Goal: Transaction & Acquisition: Purchase product/service

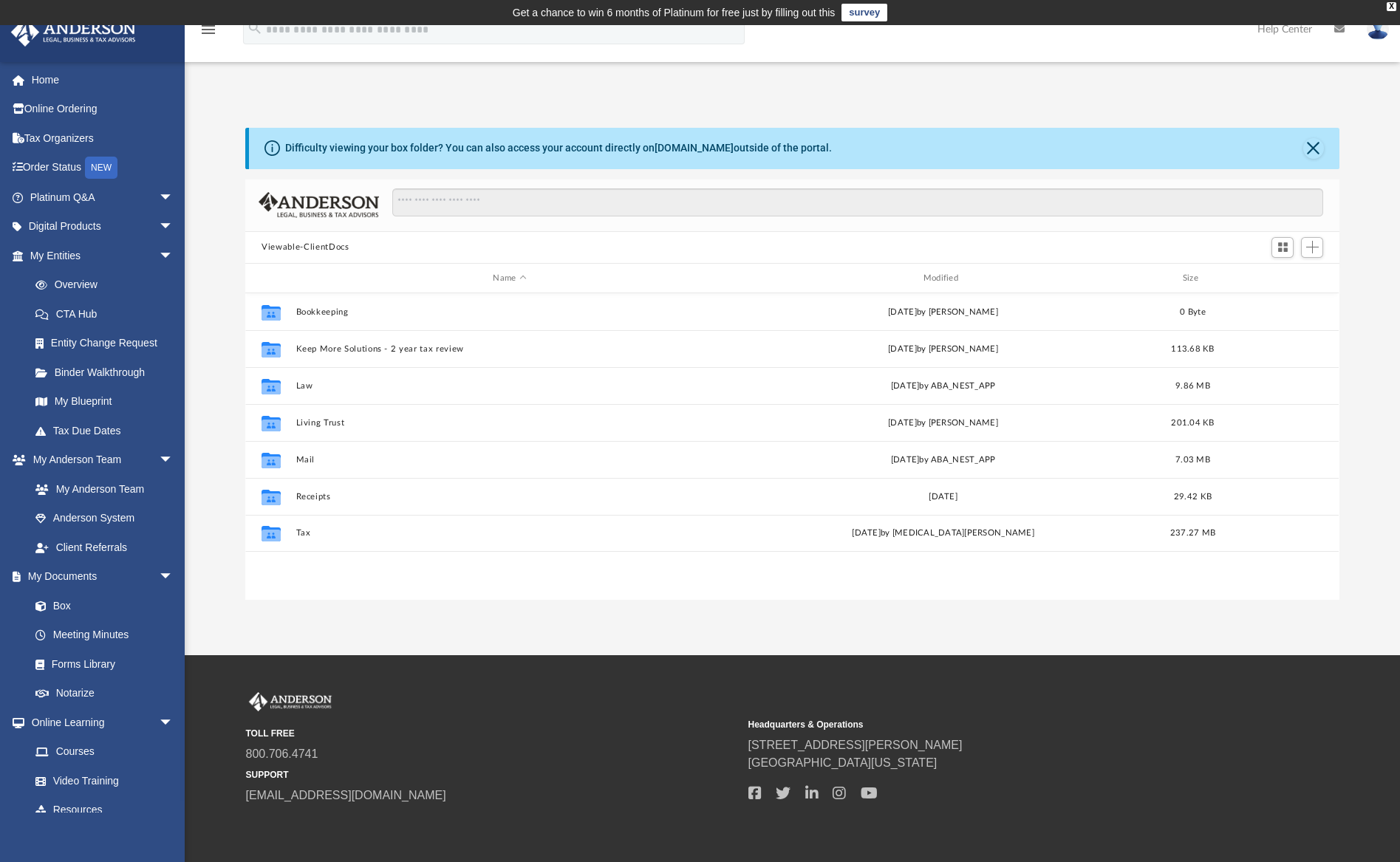
scroll to position [324, 1082]
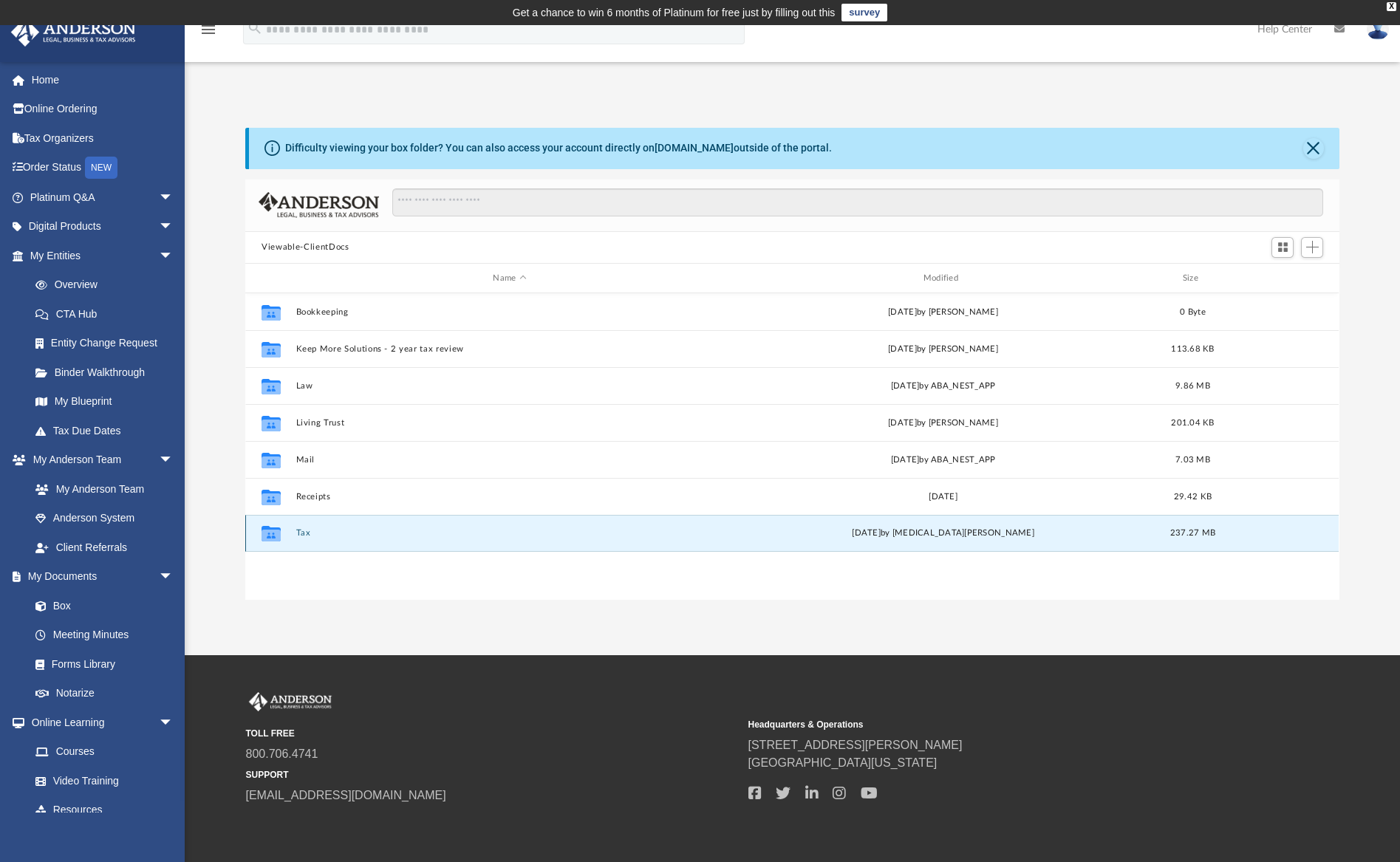
click at [299, 534] on button "Tax" at bounding box center [509, 534] width 427 height 9
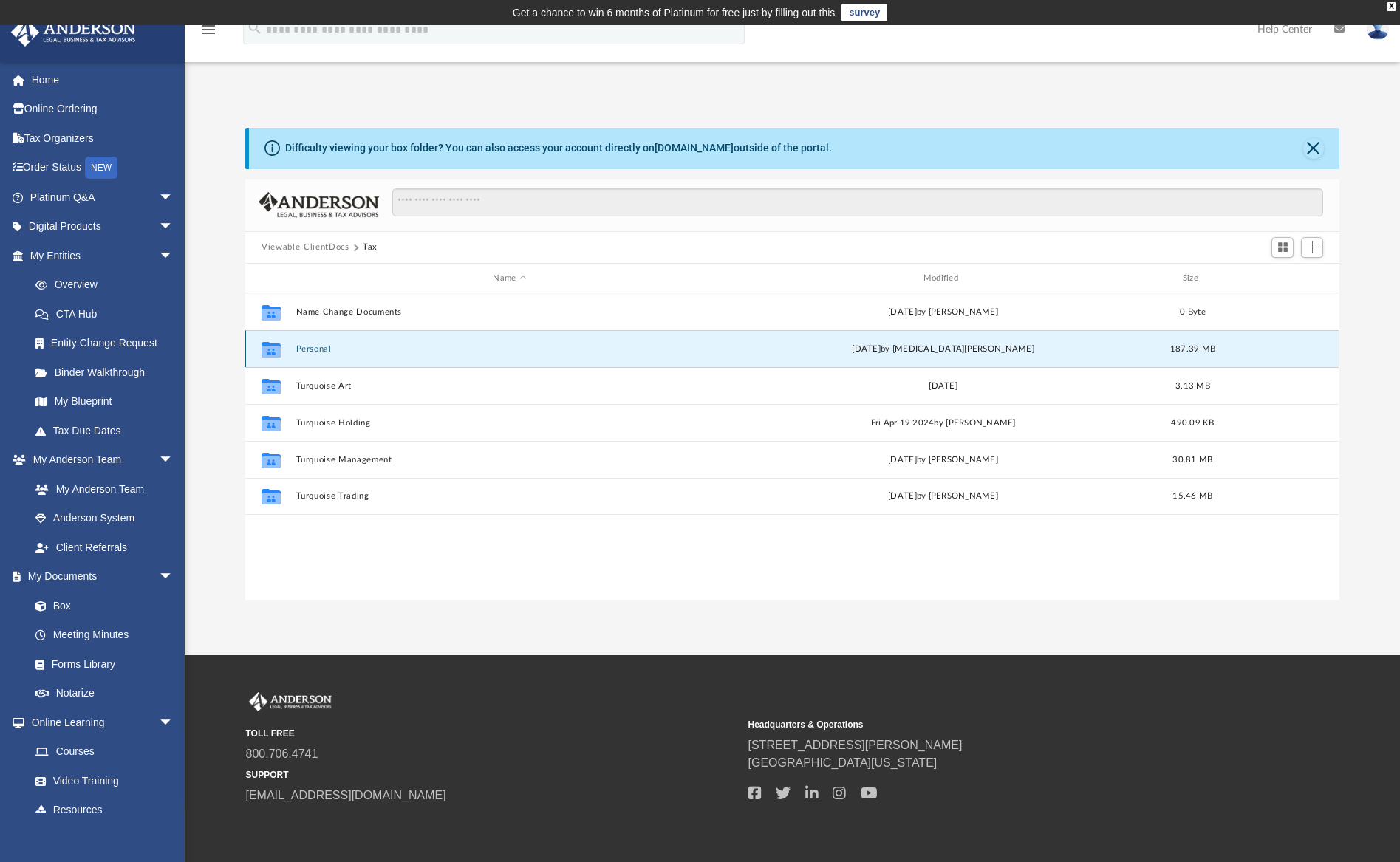
click at [324, 348] on button "Personal" at bounding box center [509, 349] width 427 height 9
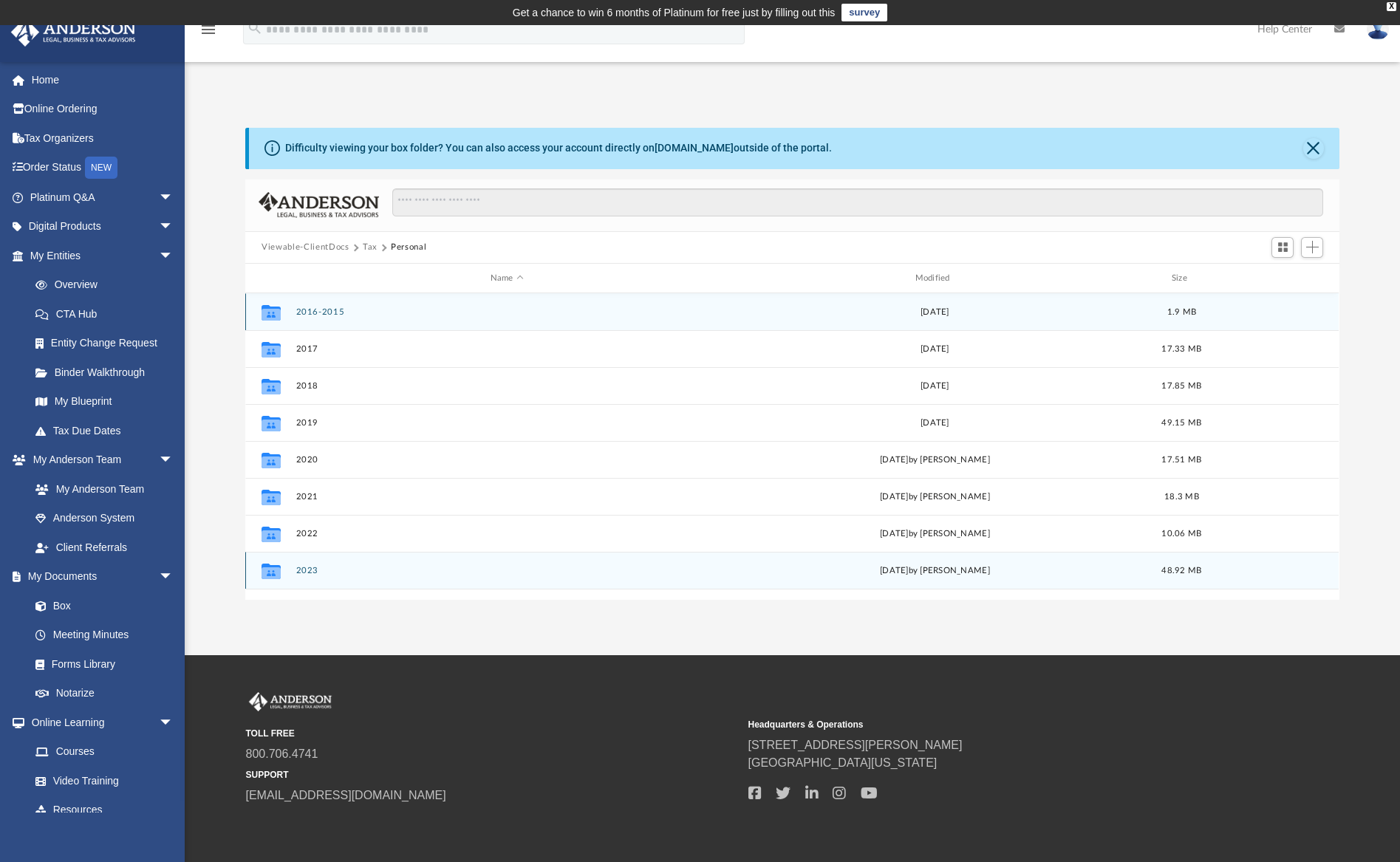
scroll to position [26, 0]
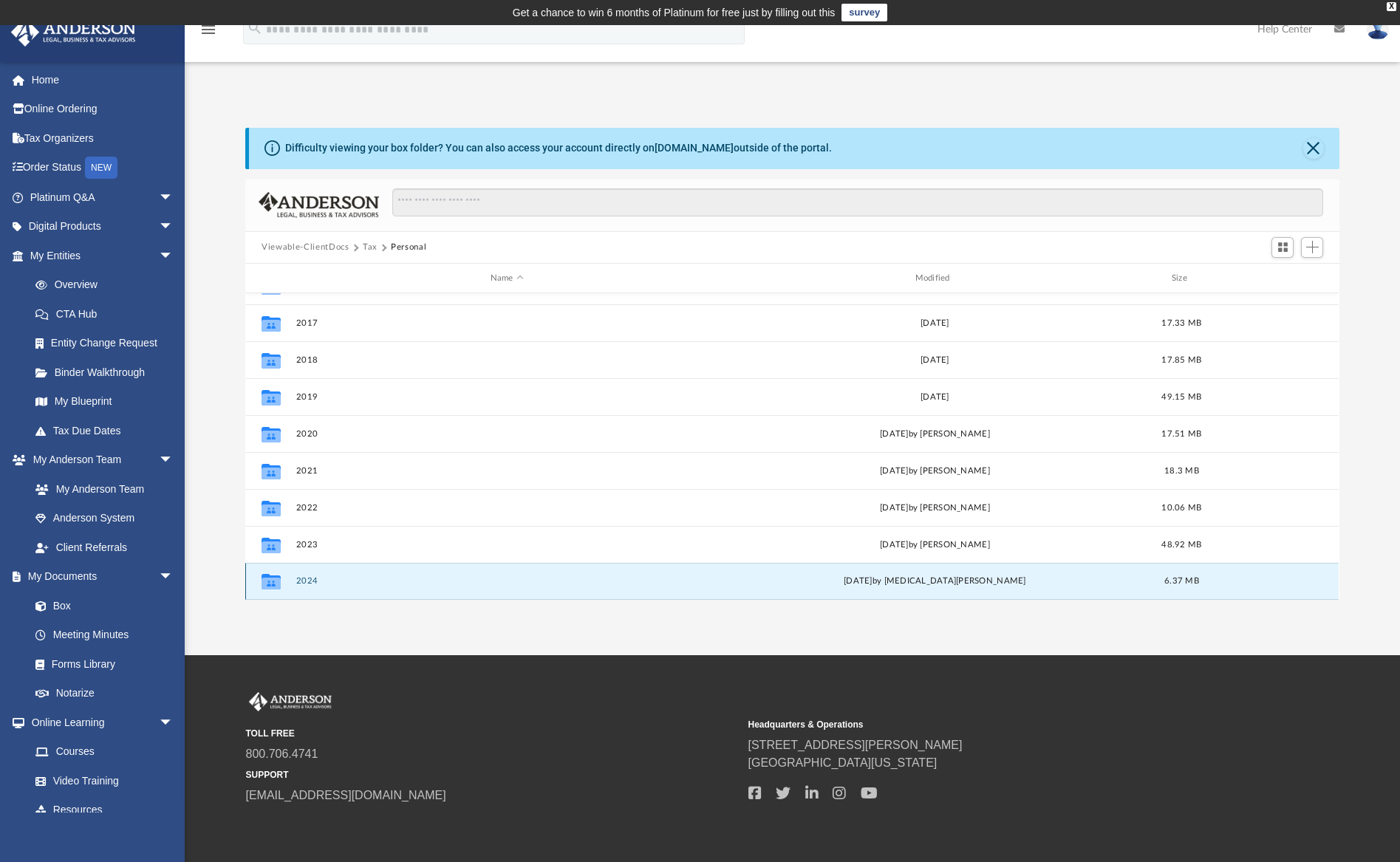
click at [301, 579] on button "2024" at bounding box center [507, 582] width 422 height 9
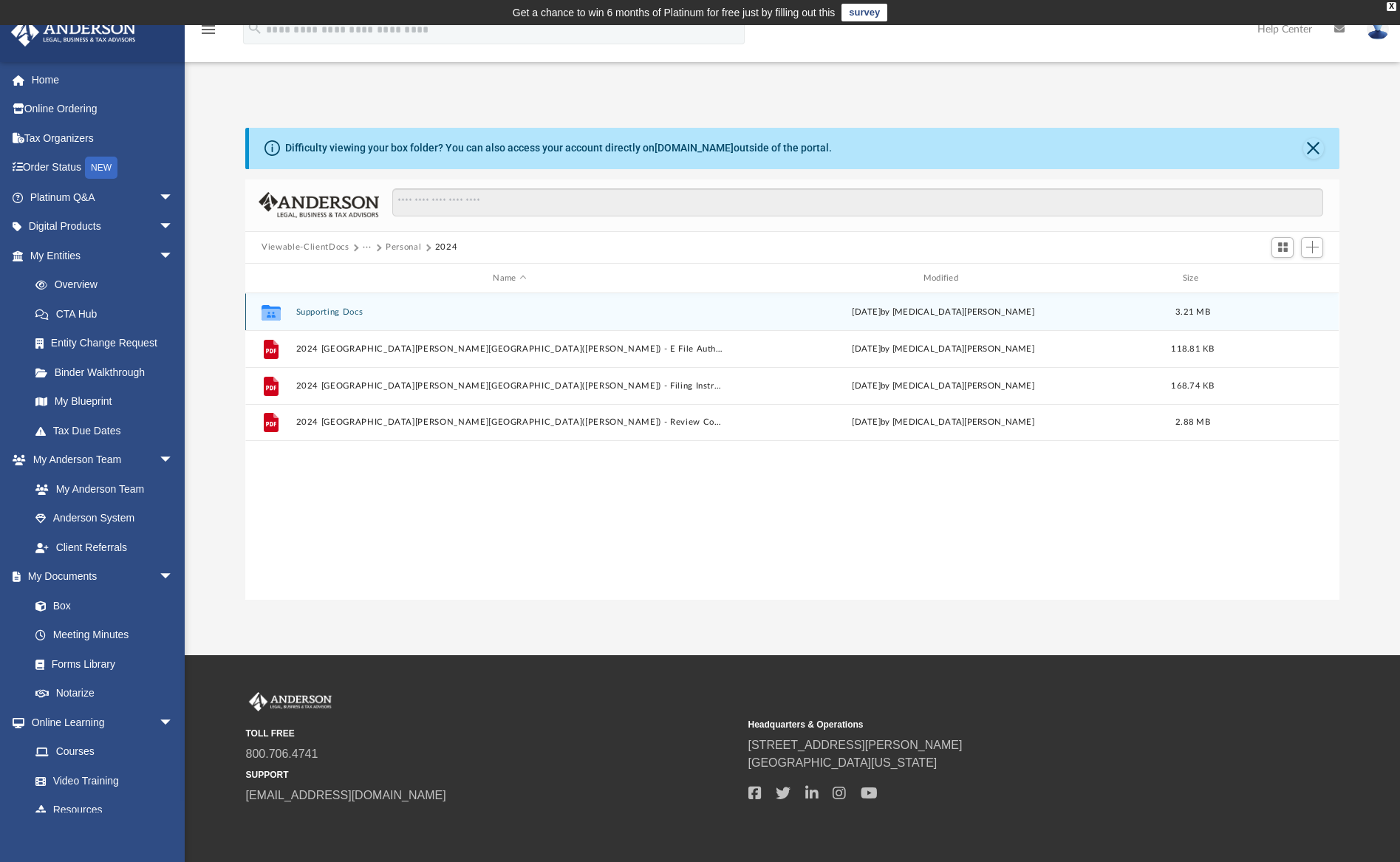
scroll to position [0, 0]
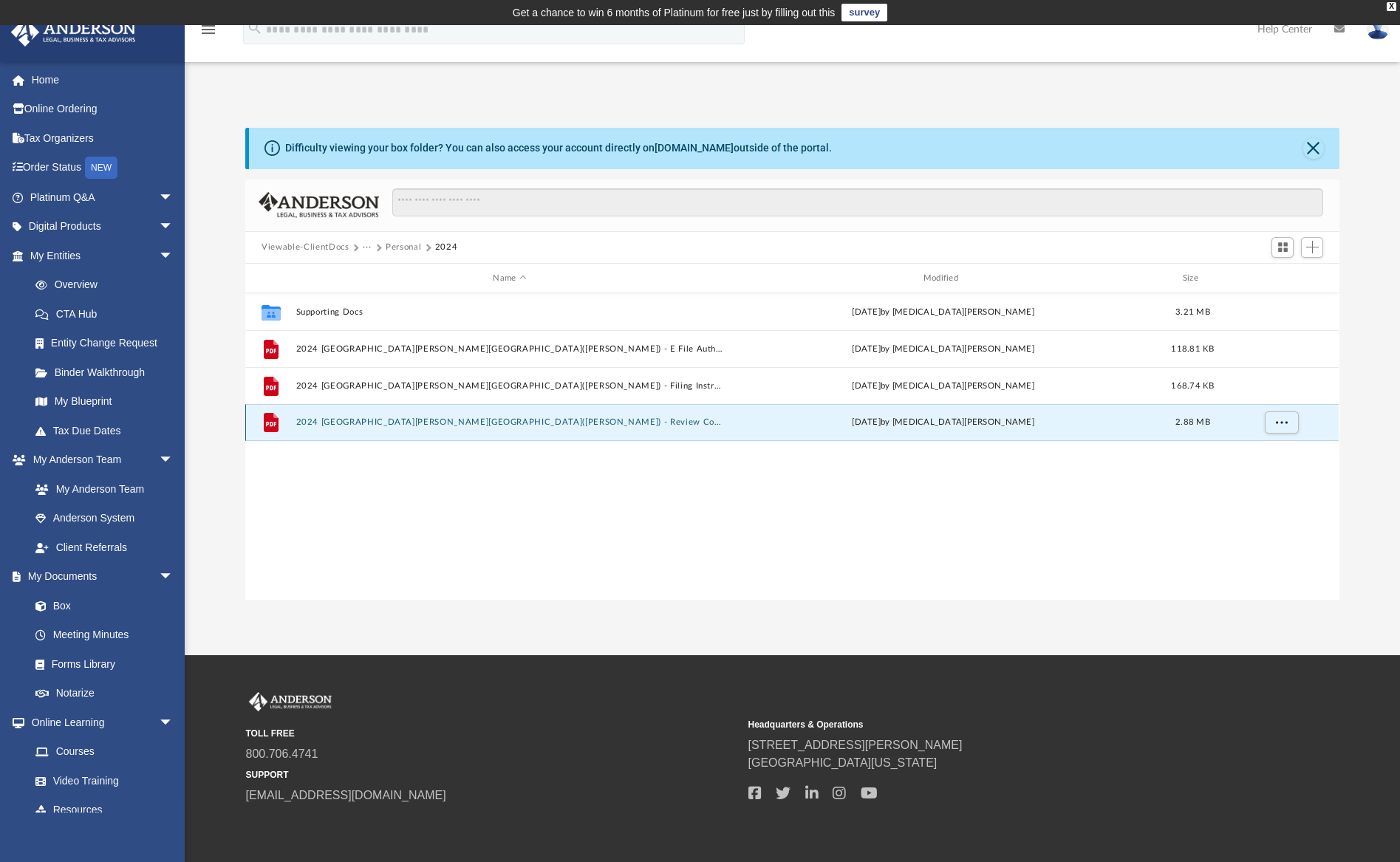
click at [509, 425] on button "2024 1040 Cheng, Austin(Chui-Chang) - Review Copy.pdf" at bounding box center [509, 423] width 427 height 9
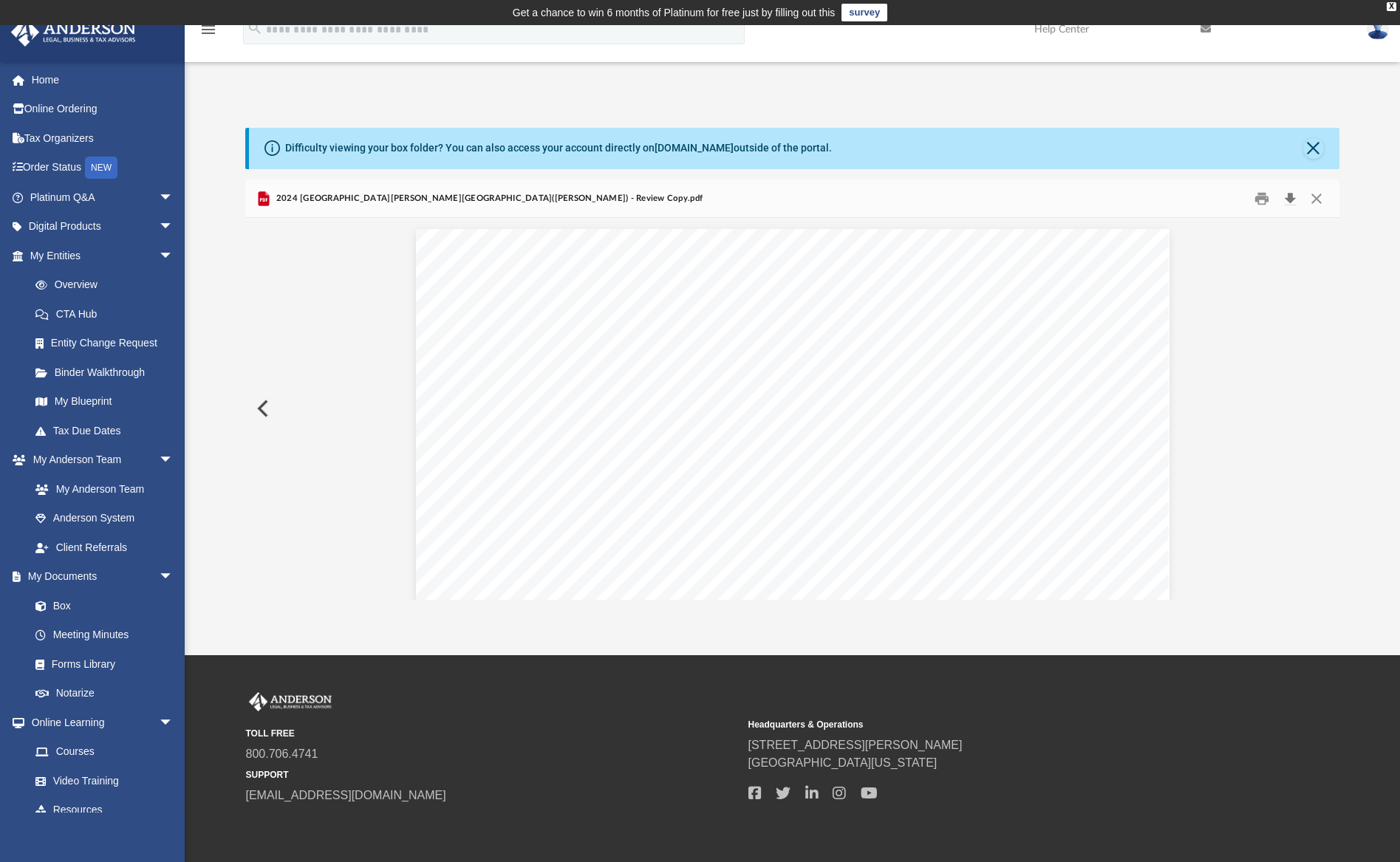
click at [1287, 198] on button "Download" at bounding box center [1290, 198] width 26 height 23
click at [62, 83] on link "Home" at bounding box center [103, 79] width 185 height 29
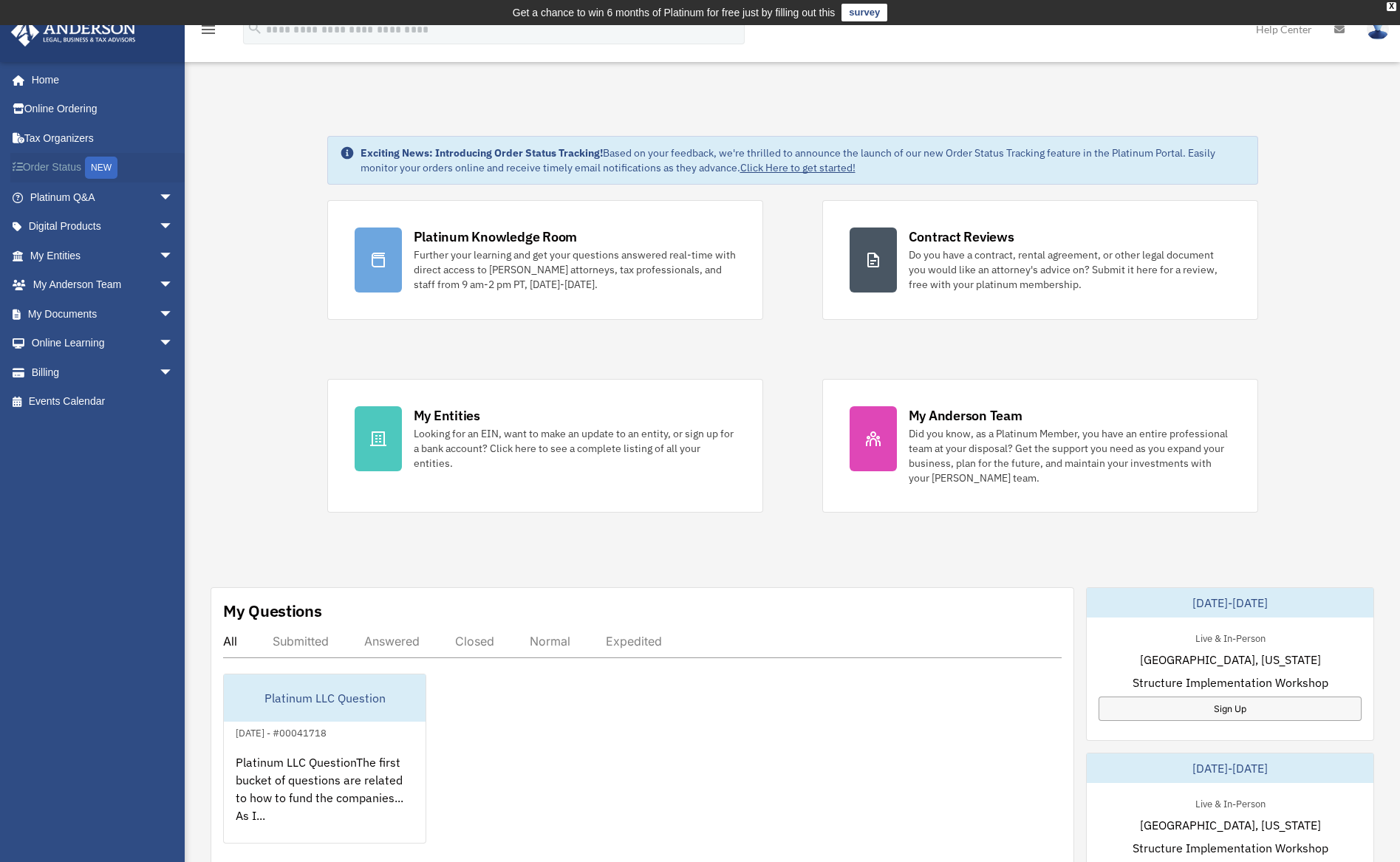
click at [49, 170] on link "Order Status NEW" at bounding box center [103, 167] width 185 height 30
click at [69, 253] on link "My Entities arrow_drop_down" at bounding box center [103, 255] width 185 height 29
click at [159, 253] on span "arrow_drop_down" at bounding box center [174, 255] width 29 height 30
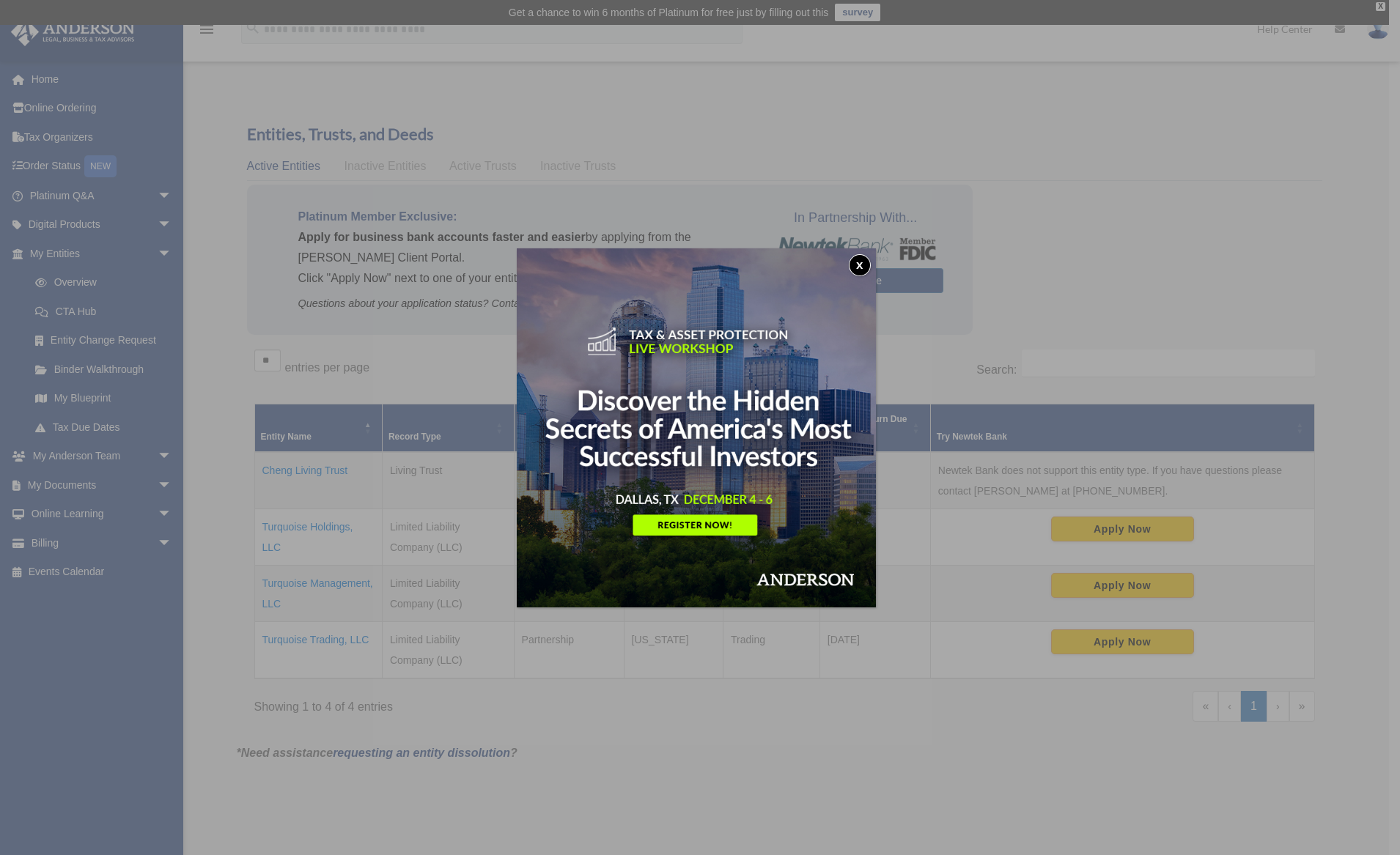
click at [868, 260] on button "x" at bounding box center [860, 265] width 22 height 22
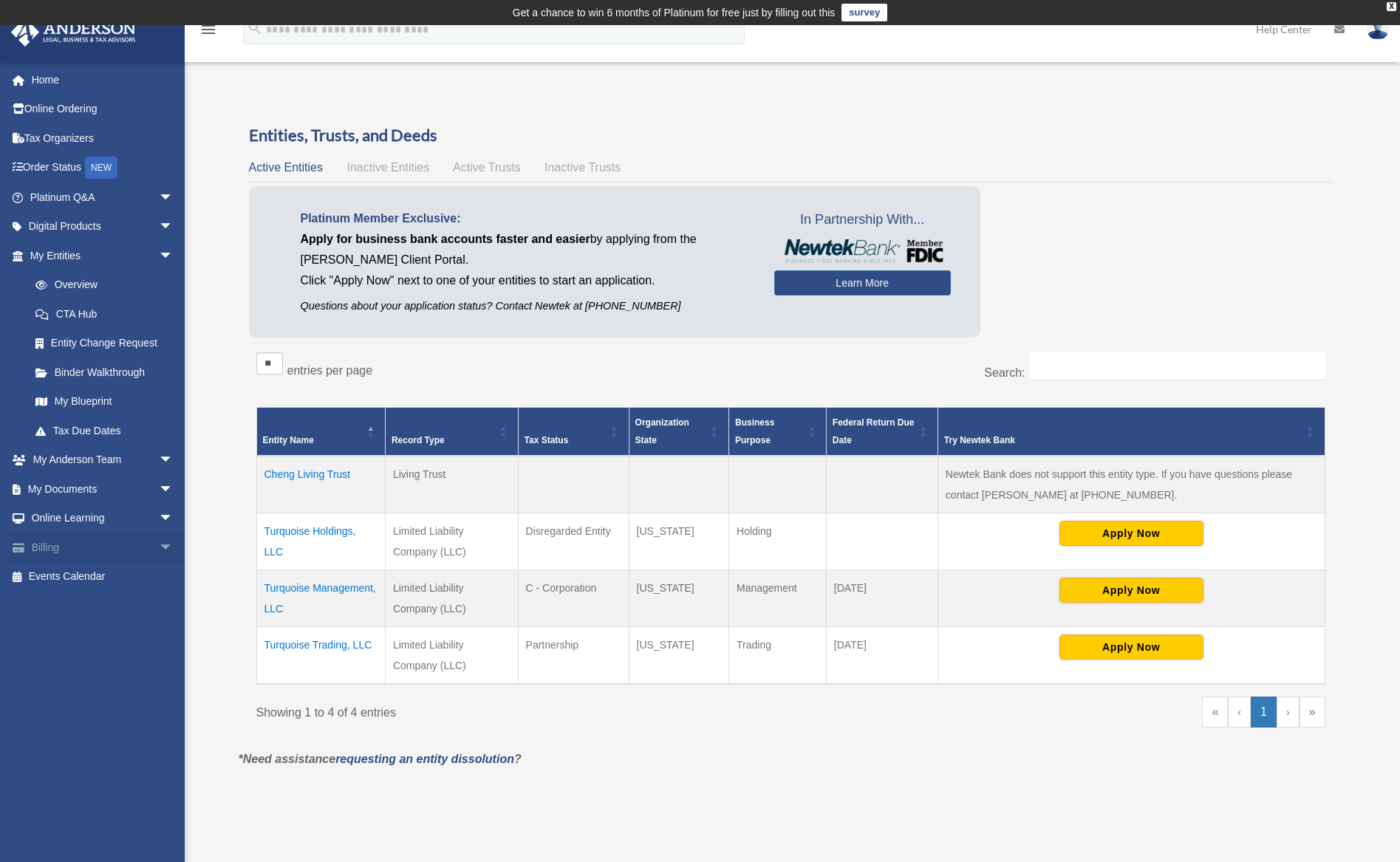
click at [159, 538] on span "arrow_drop_down" at bounding box center [174, 547] width 29 height 30
click at [102, 578] on link "$ Open Invoices" at bounding box center [108, 577] width 175 height 30
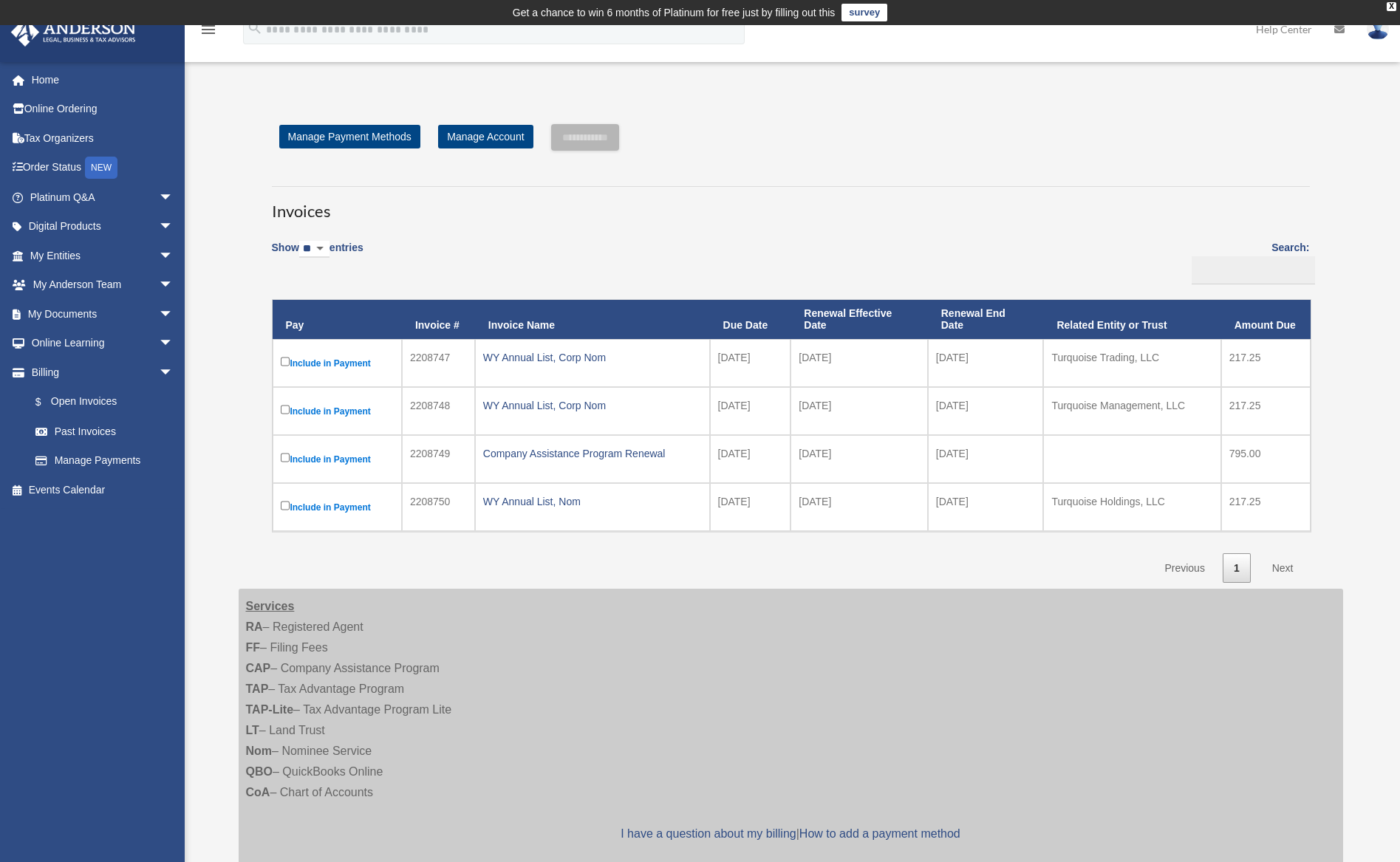
click at [287, 354] on label "Include in Payment" at bounding box center [337, 363] width 113 height 19
click at [282, 414] on label "Include in Payment" at bounding box center [337, 411] width 113 height 19
click at [590, 137] on input "**********" at bounding box center [585, 137] width 68 height 26
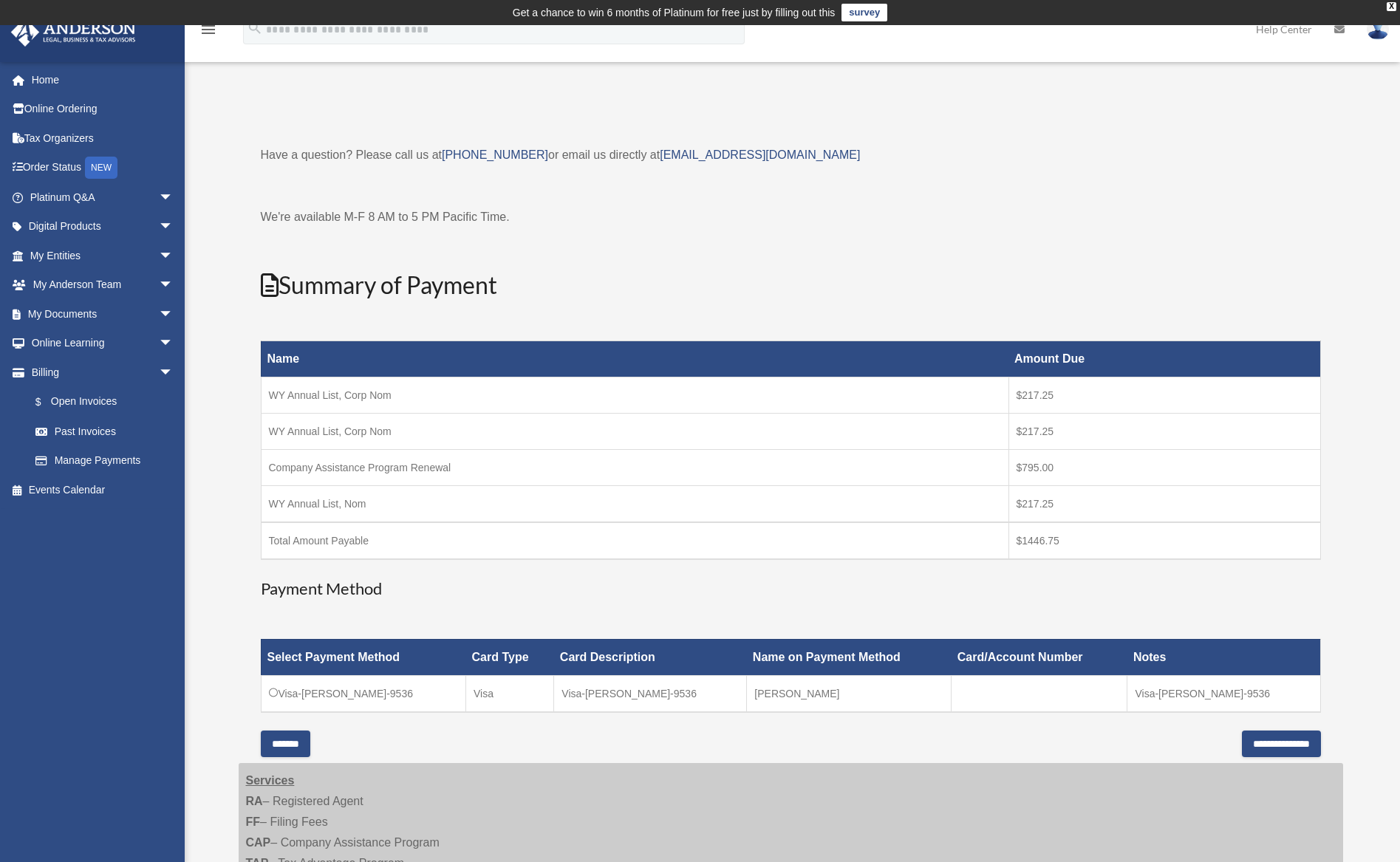
scroll to position [73, 0]
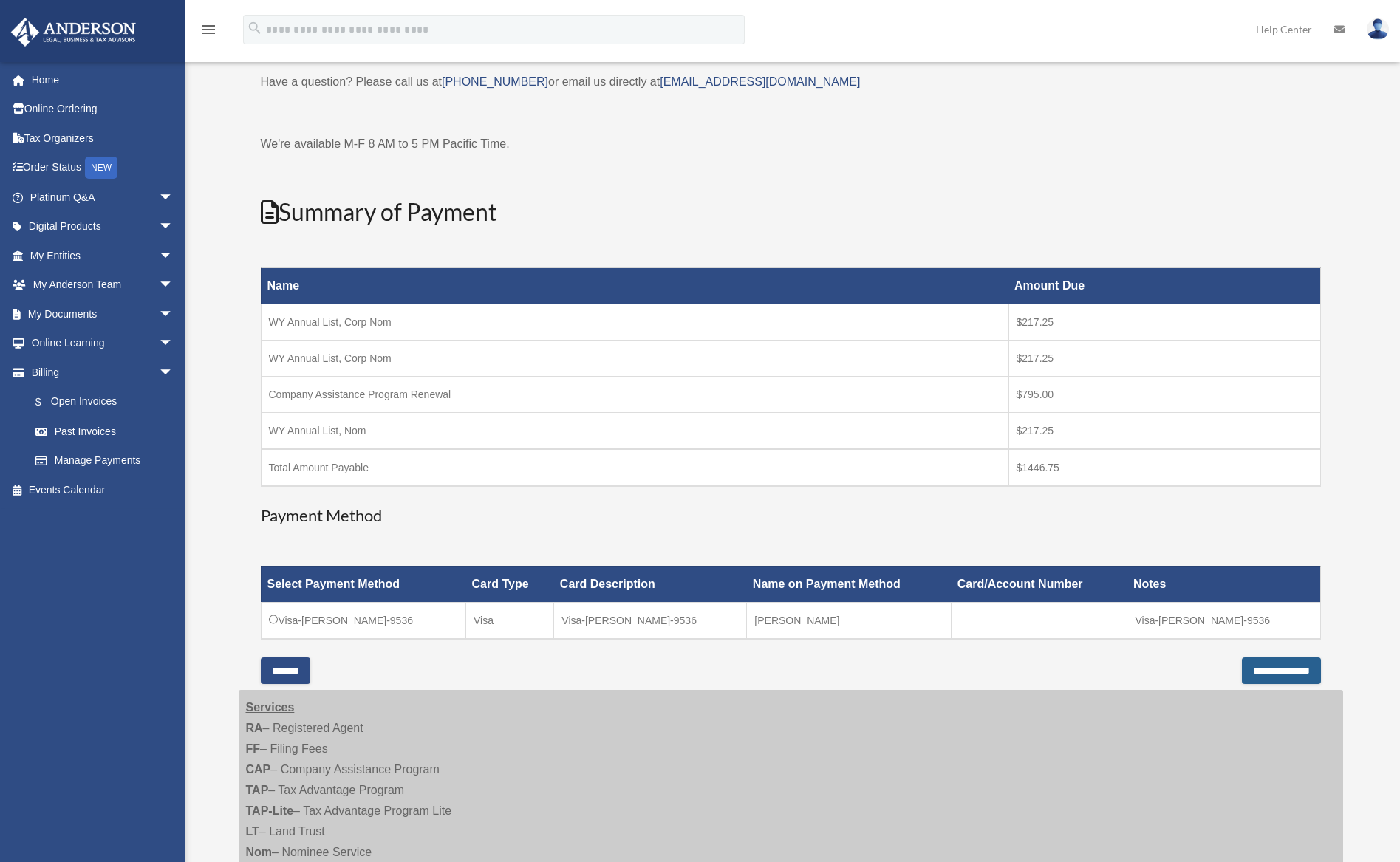
click at [1253, 673] on input "**********" at bounding box center [1281, 671] width 79 height 26
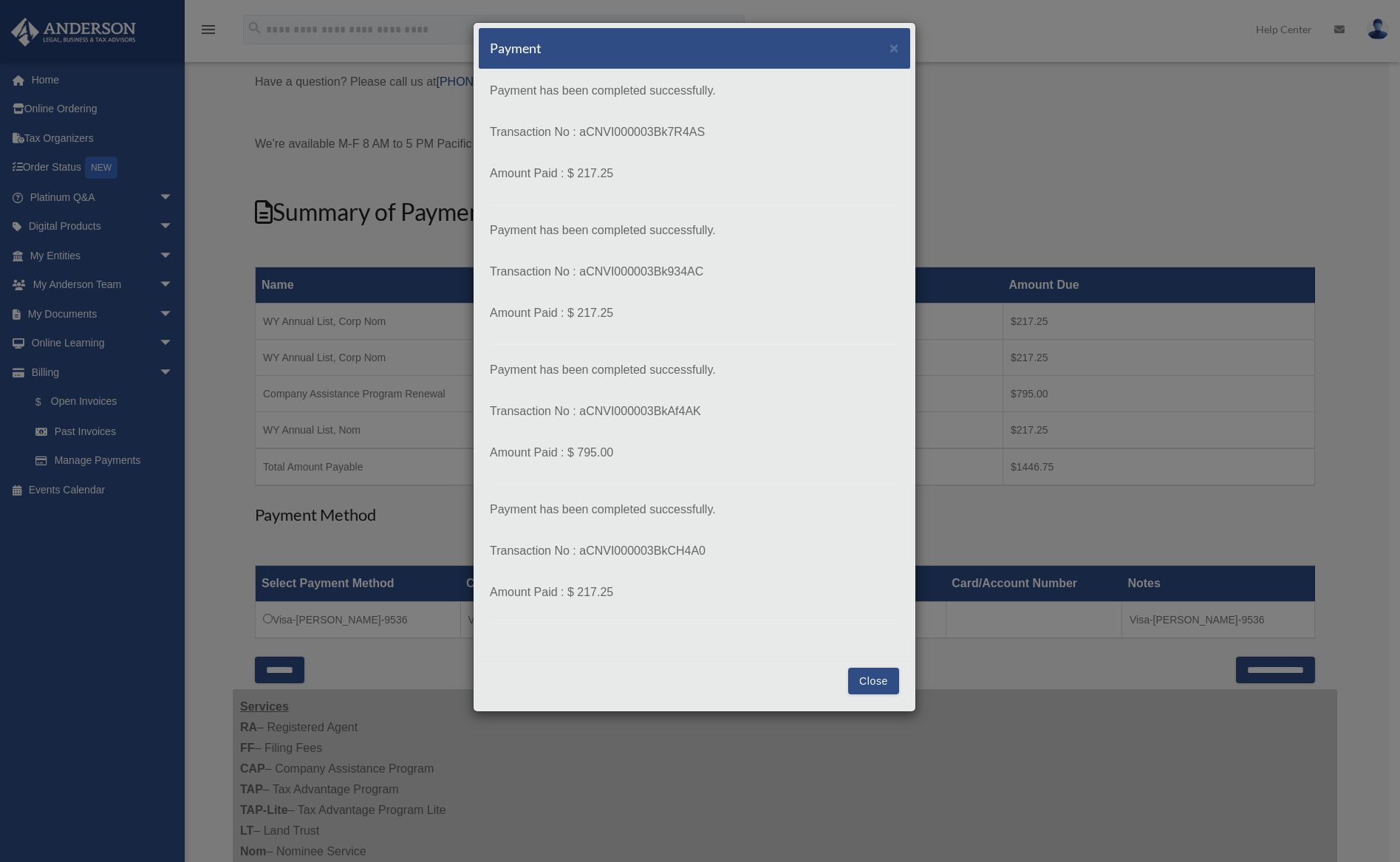
scroll to position [147, 0]
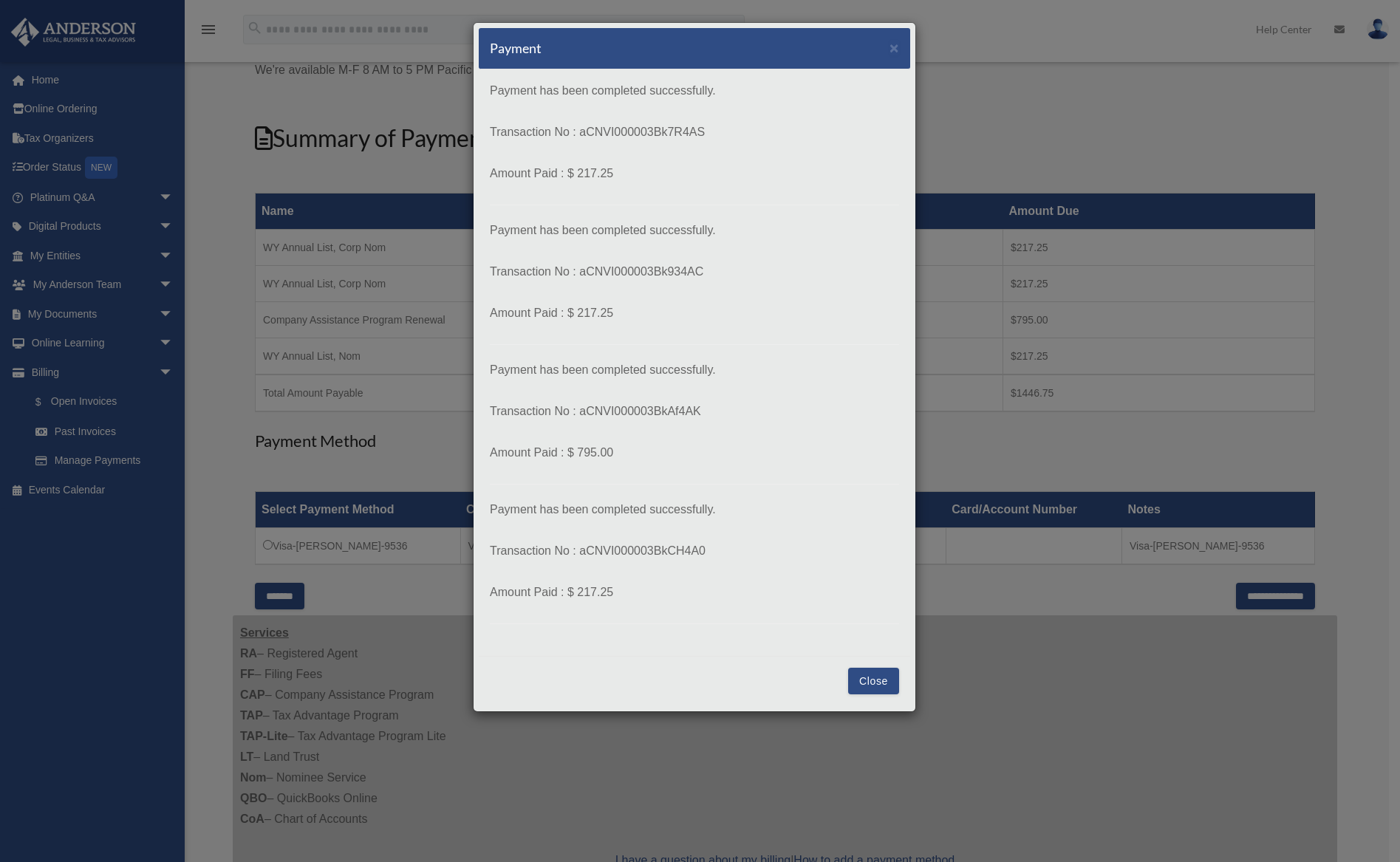
click at [866, 681] on button "Close" at bounding box center [873, 681] width 51 height 26
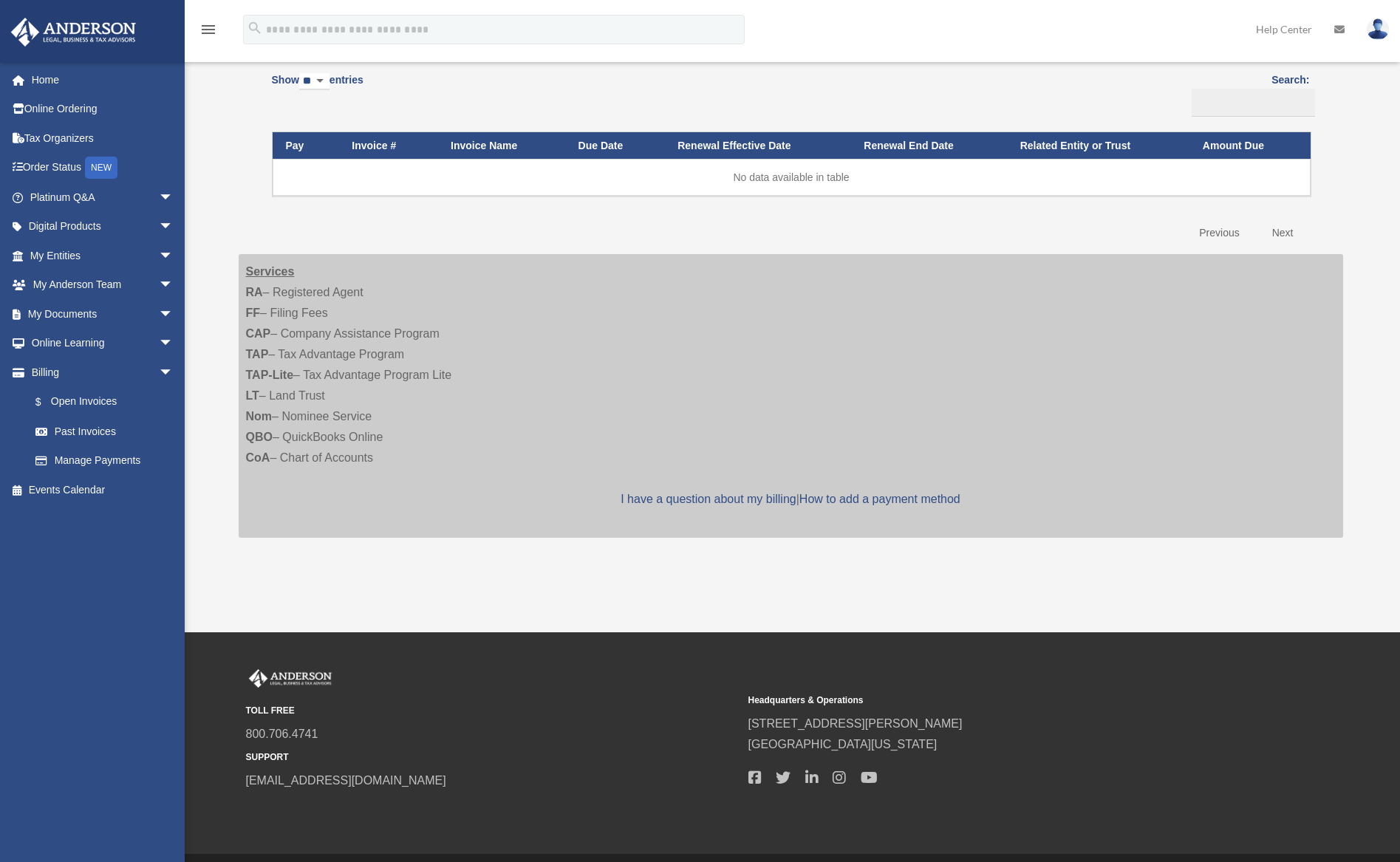
scroll to position [173, 0]
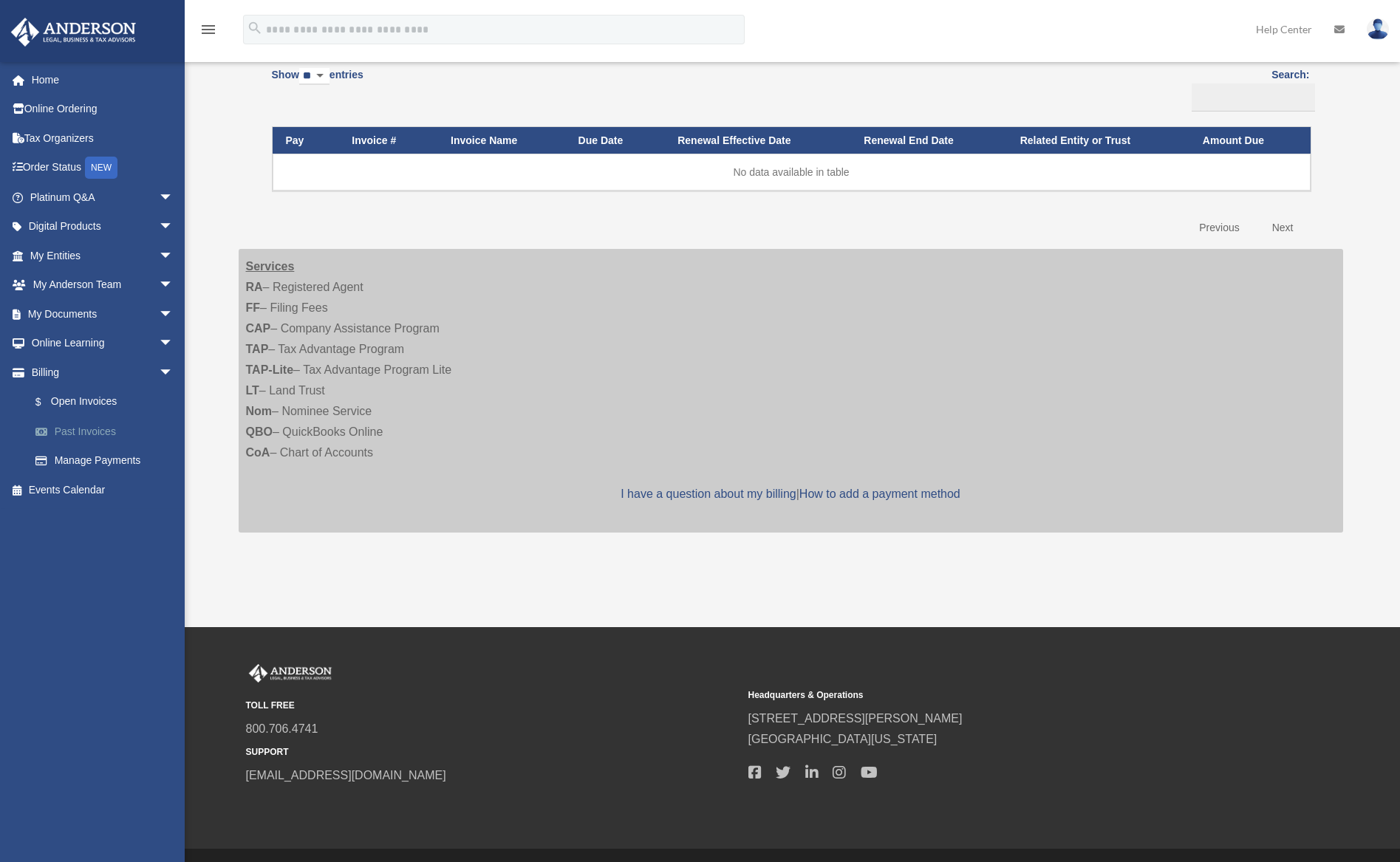
click at [81, 425] on link "Past Invoices" at bounding box center [108, 431] width 175 height 29
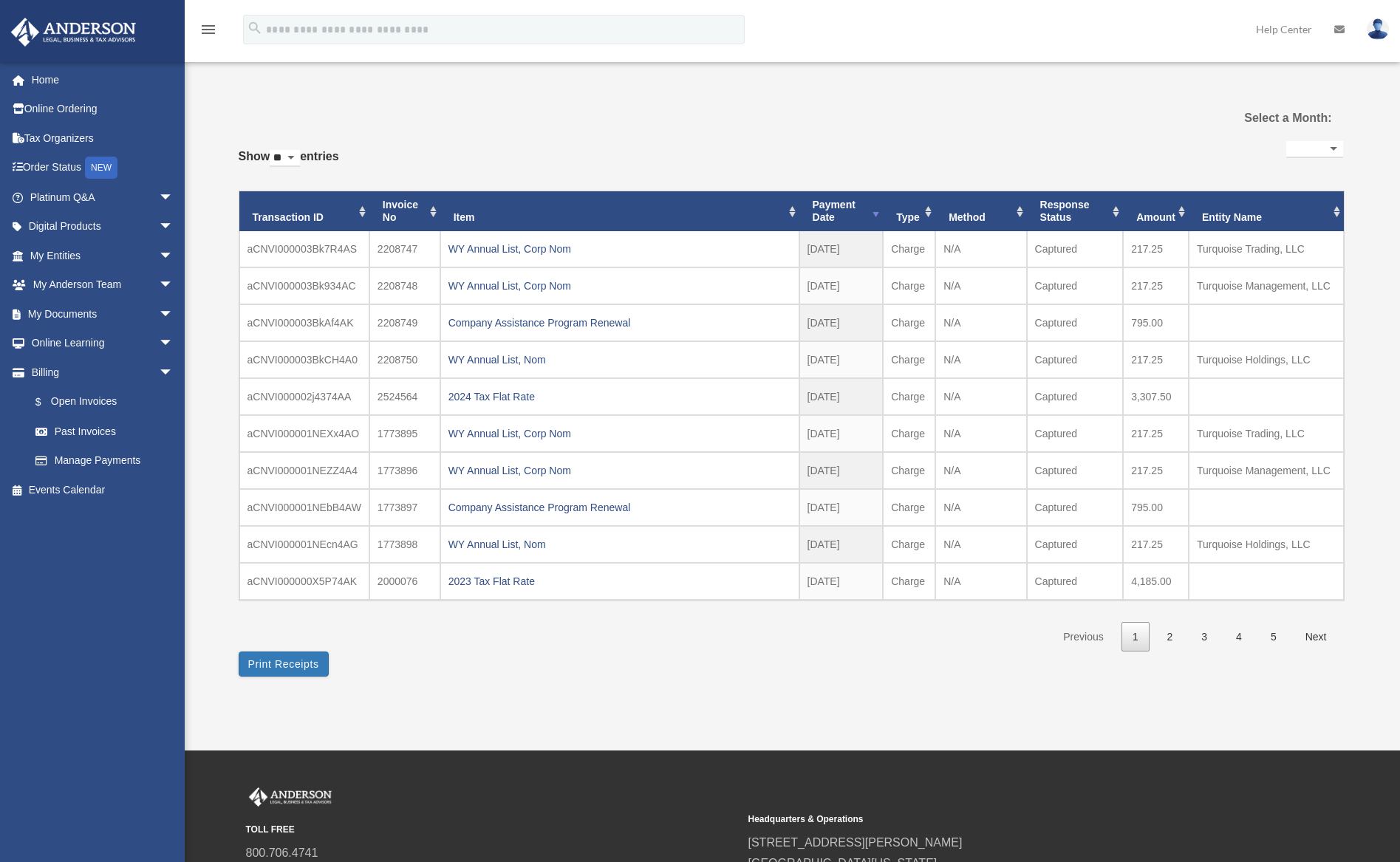
select select
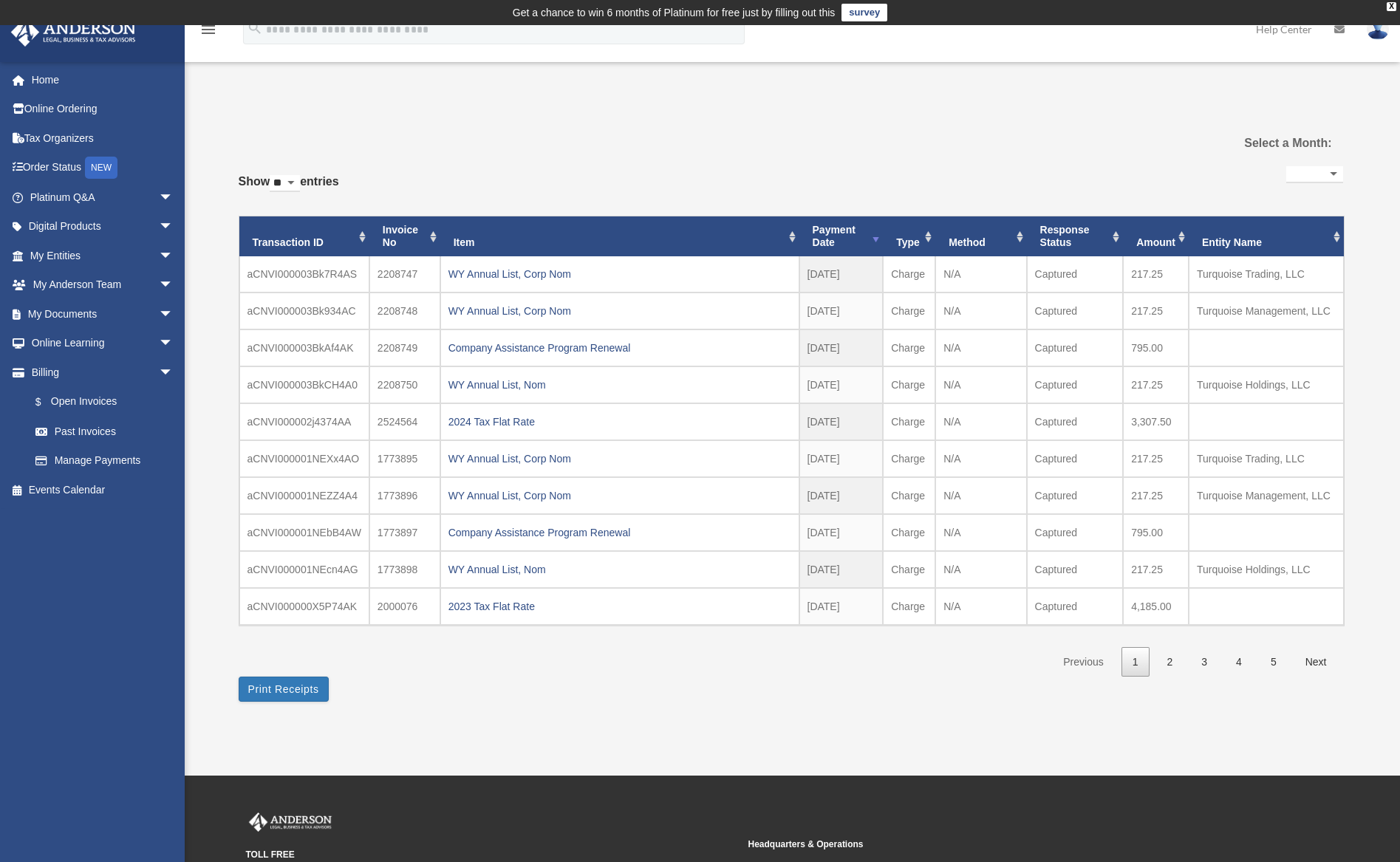
click at [1317, 177] on select "**********" at bounding box center [1314, 174] width 57 height 17
click at [1331, 172] on select "**********" at bounding box center [1314, 174] width 57 height 17
click at [1060, 173] on div "**********" at bounding box center [791, 420] width 1105 height 514
click at [266, 689] on button "Print Receipts" at bounding box center [283, 689] width 90 height 25
click at [464, 154] on div "**********" at bounding box center [791, 413] width 1105 height 578
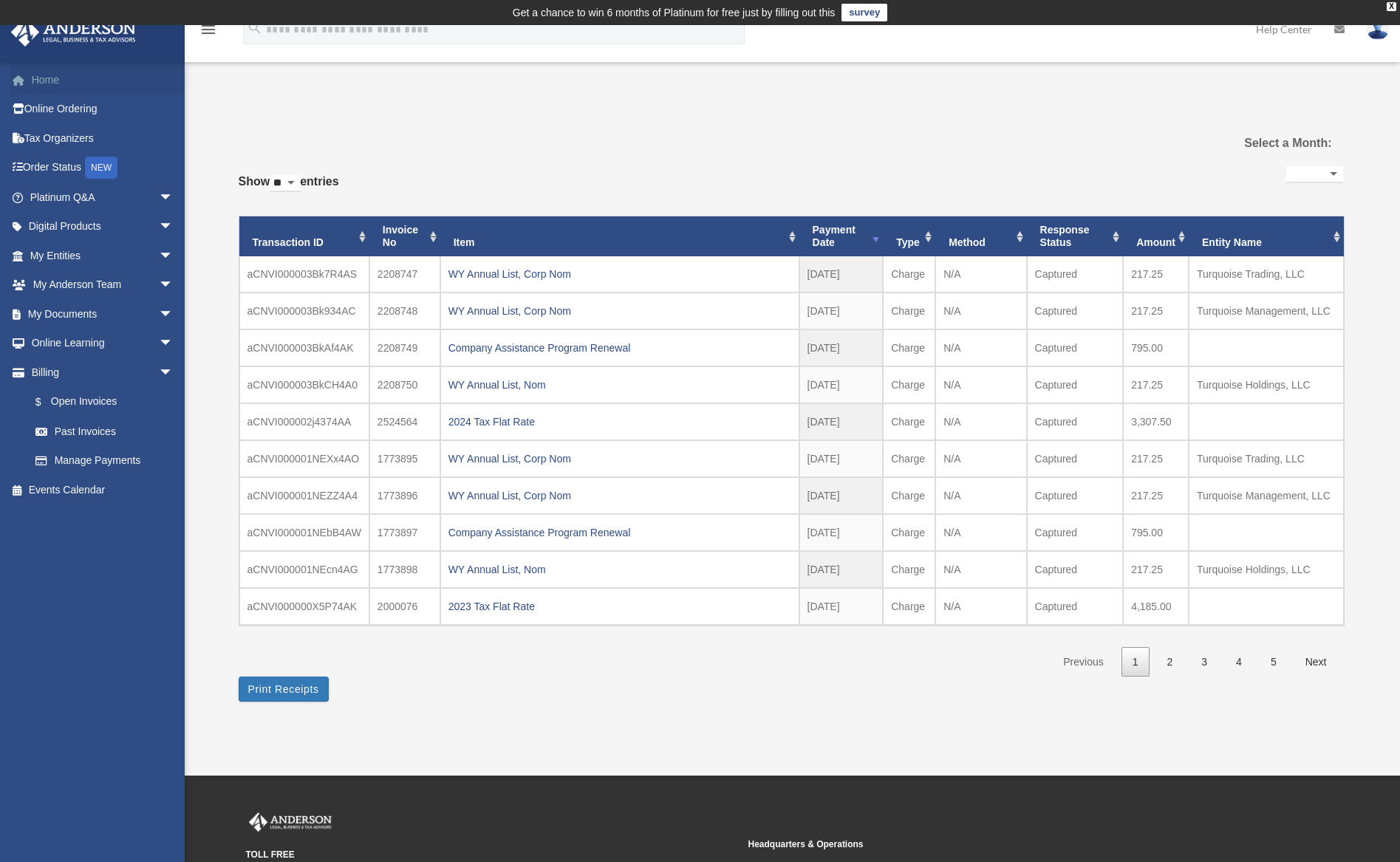
click at [61, 72] on link "Home" at bounding box center [103, 79] width 185 height 29
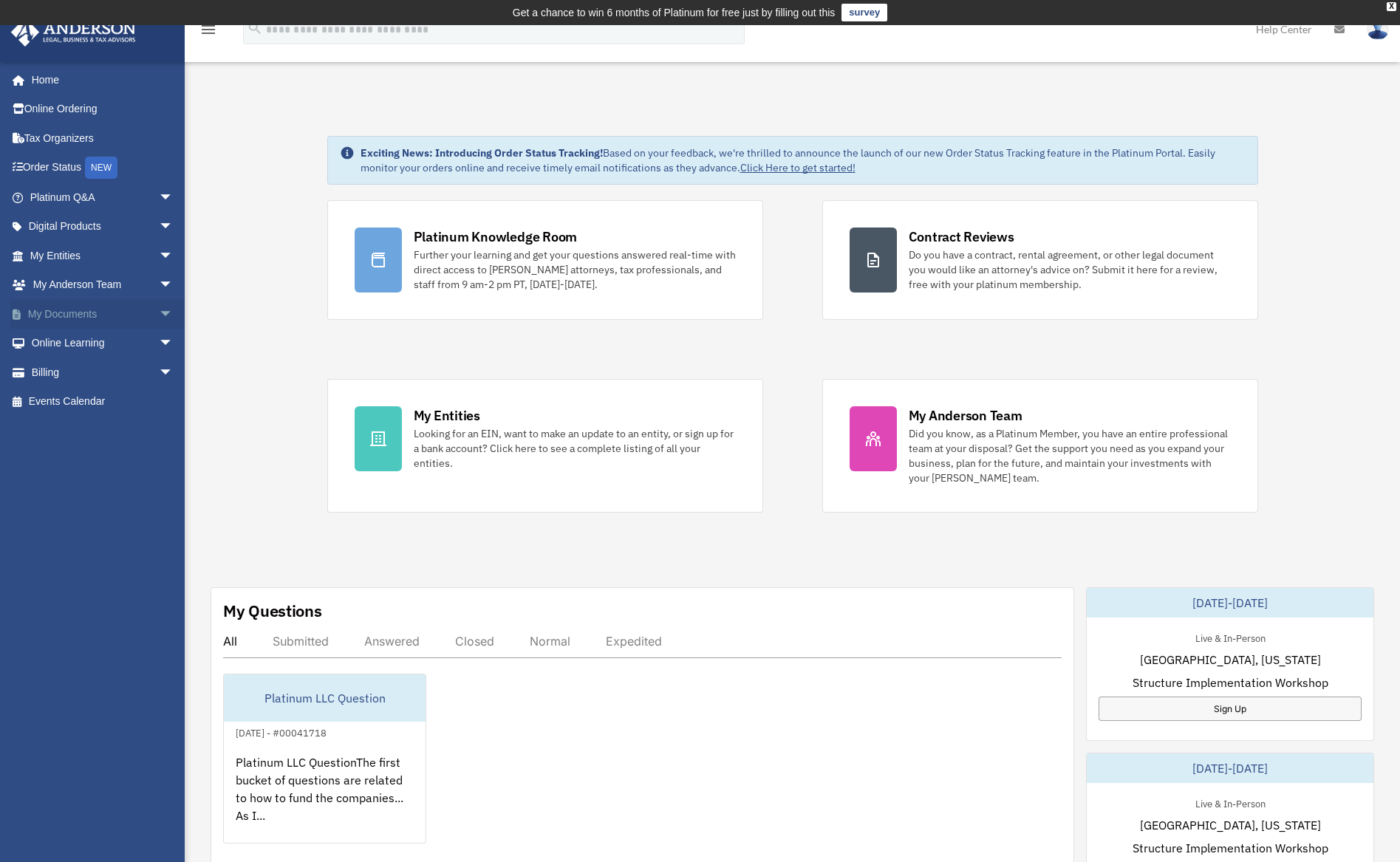
click at [78, 311] on link "My Documents arrow_drop_down" at bounding box center [103, 314] width 185 height 29
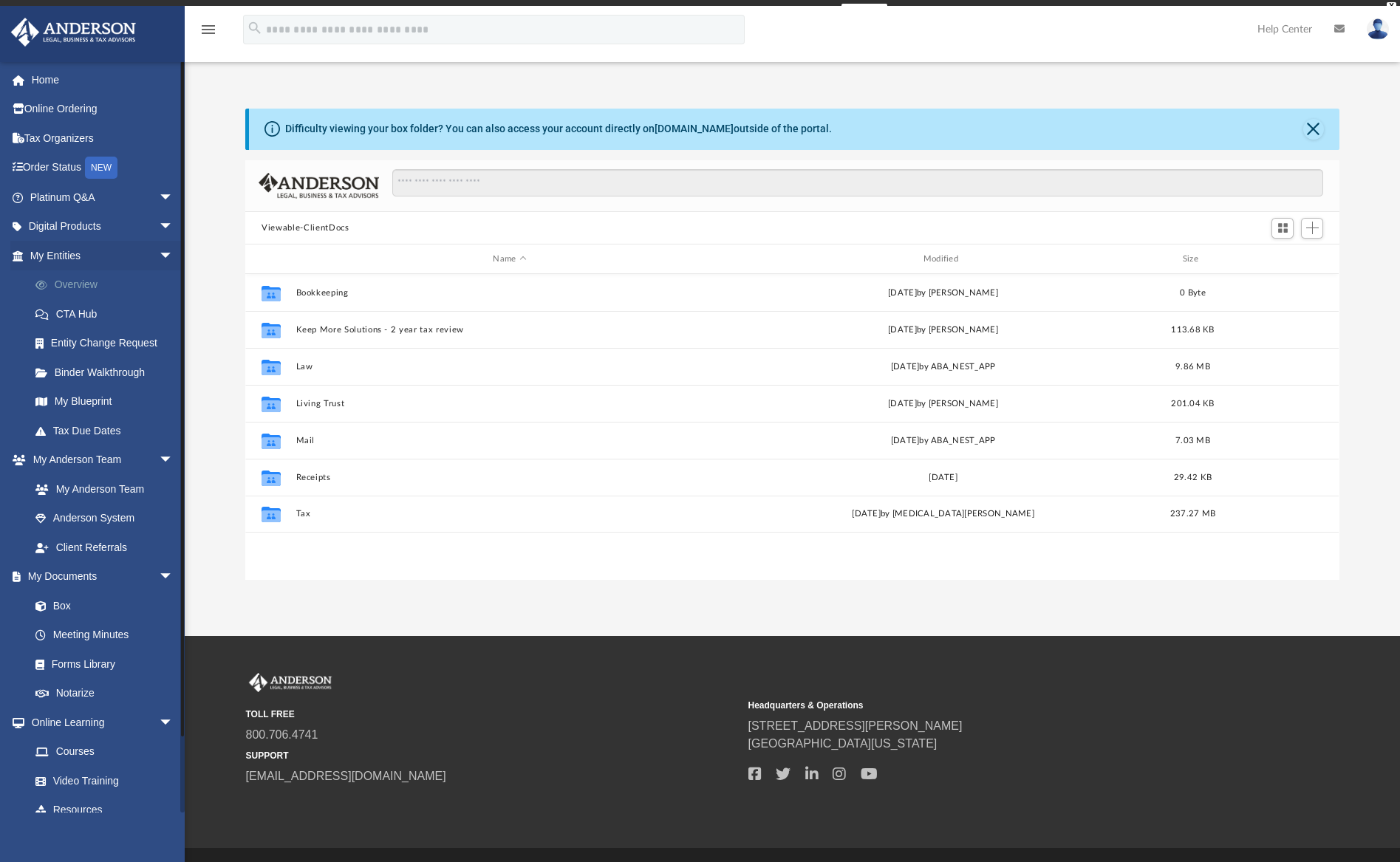
scroll to position [324, 1082]
